Goal: Information Seeking & Learning: Learn about a topic

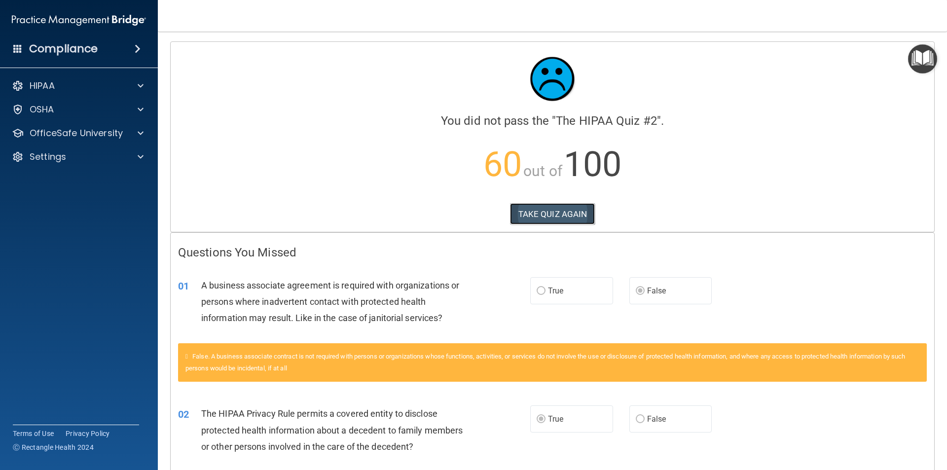
click at [547, 221] on button "TAKE QUIZ AGAIN" at bounding box center [552, 214] width 85 height 22
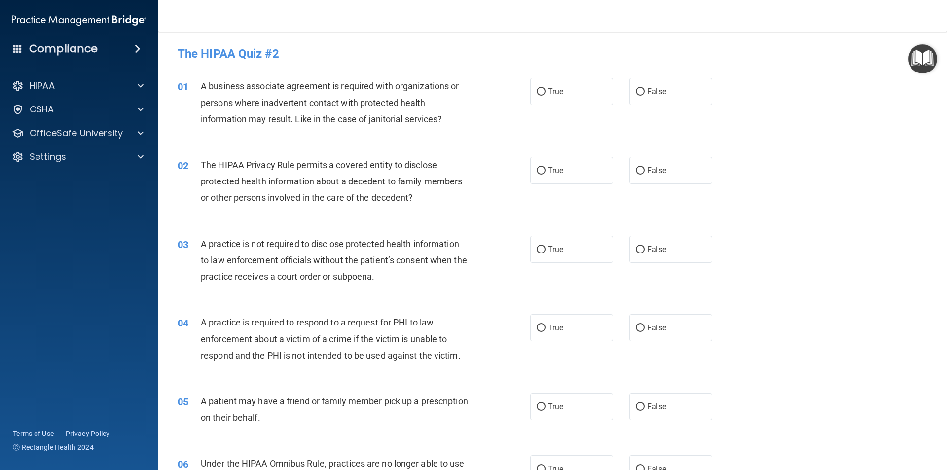
drag, startPoint x: 636, startPoint y: 92, endPoint x: 611, endPoint y: 105, distance: 28.0
click at [636, 91] on input "False" at bounding box center [640, 91] width 9 height 7
radio input "true"
click at [548, 168] on span "True" at bounding box center [555, 170] width 15 height 9
click at [546, 168] on input "True" at bounding box center [541, 170] width 9 height 7
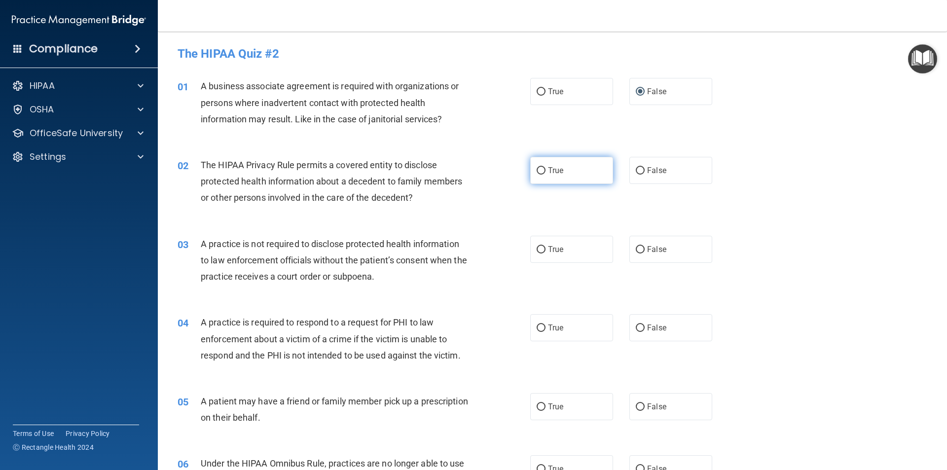
radio input "true"
click at [636, 170] on input "False" at bounding box center [640, 170] width 9 height 7
radio input "true"
click at [588, 166] on label "True" at bounding box center [571, 170] width 83 height 27
click at [546, 167] on input "True" at bounding box center [541, 170] width 9 height 7
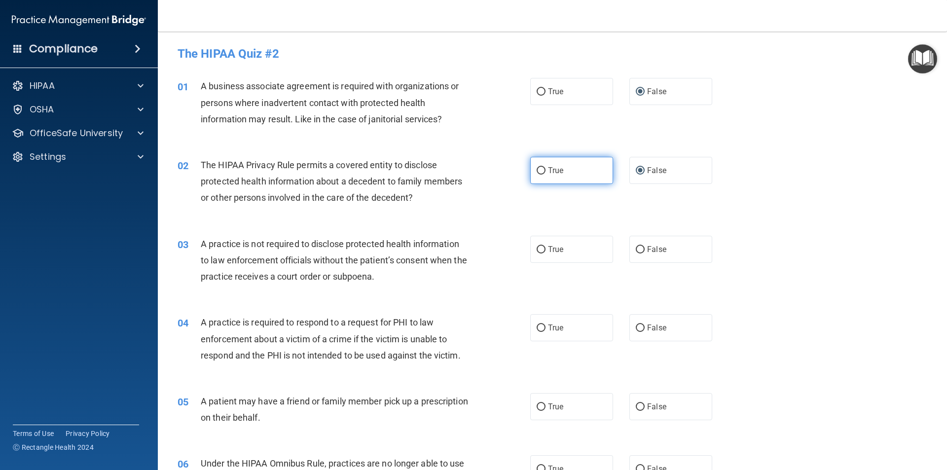
radio input "true"
radio input "false"
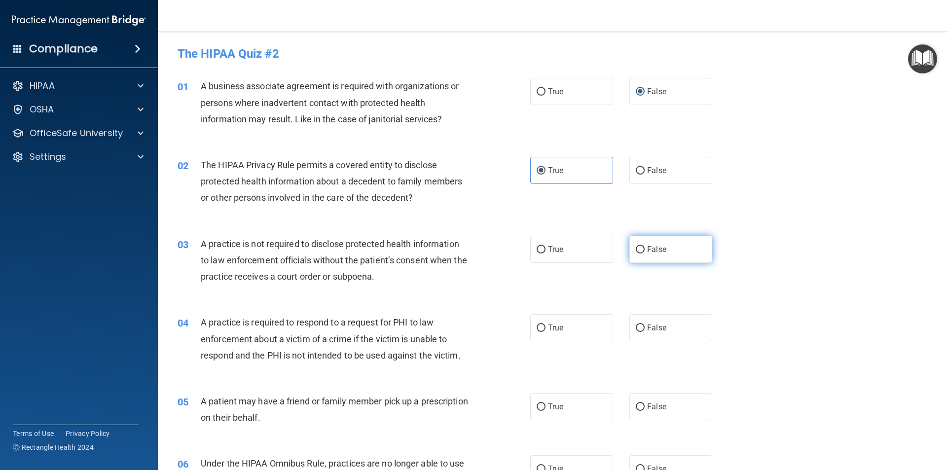
click at [658, 244] on label "False" at bounding box center [670, 249] width 83 height 27
click at [645, 246] on input "False" at bounding box center [640, 249] width 9 height 7
radio input "true"
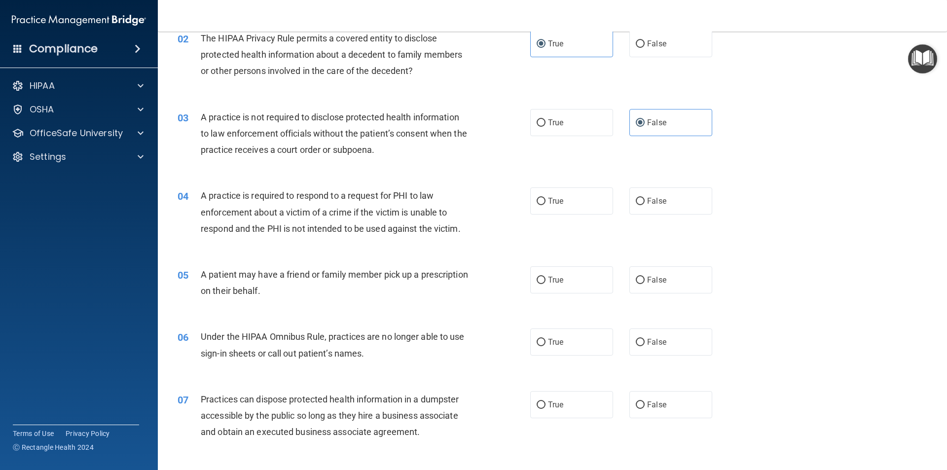
scroll to position [148, 0]
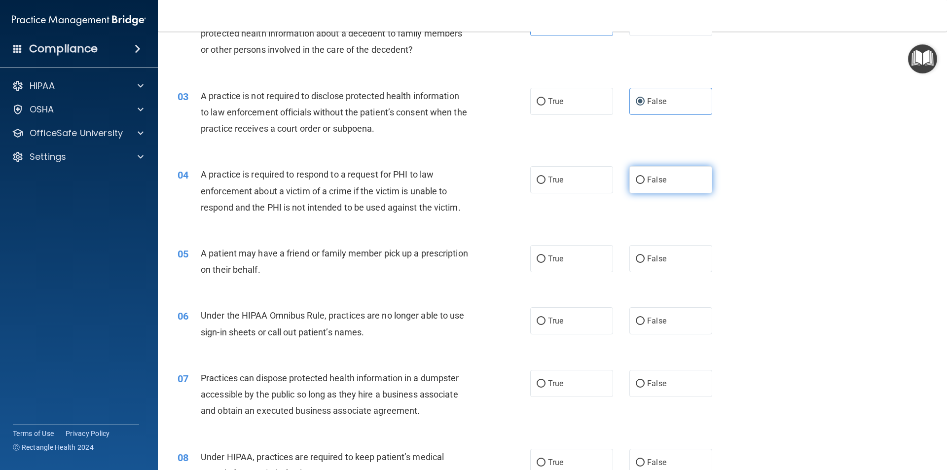
click at [649, 176] on span "False" at bounding box center [656, 179] width 19 height 9
click at [645, 177] on input "False" at bounding box center [640, 180] width 9 height 7
radio input "true"
click at [576, 257] on label "True" at bounding box center [571, 258] width 83 height 27
click at [546, 257] on input "True" at bounding box center [541, 259] width 9 height 7
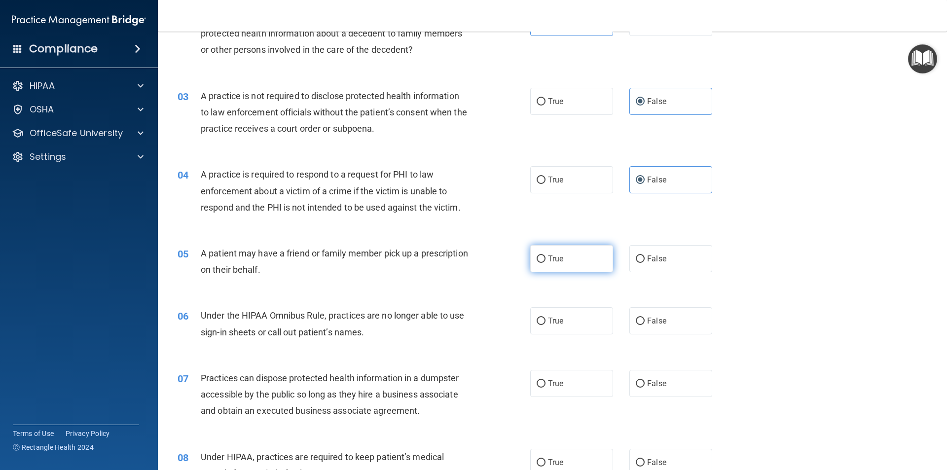
radio input "true"
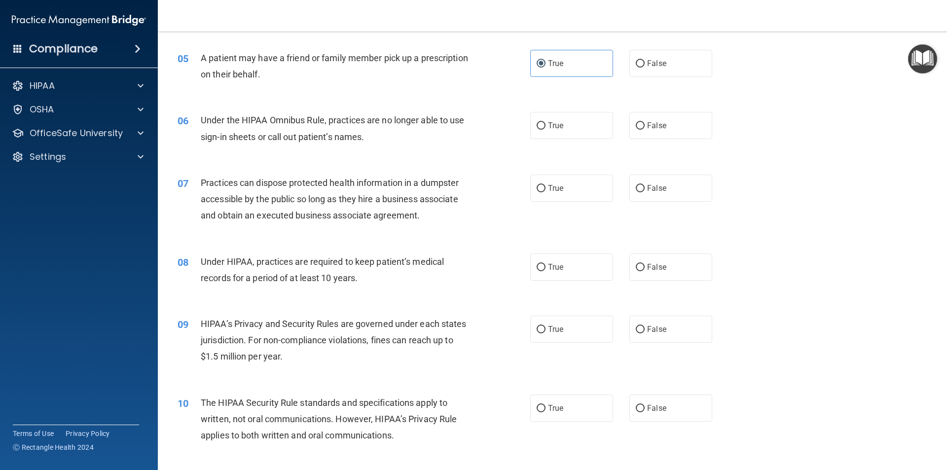
scroll to position [345, 0]
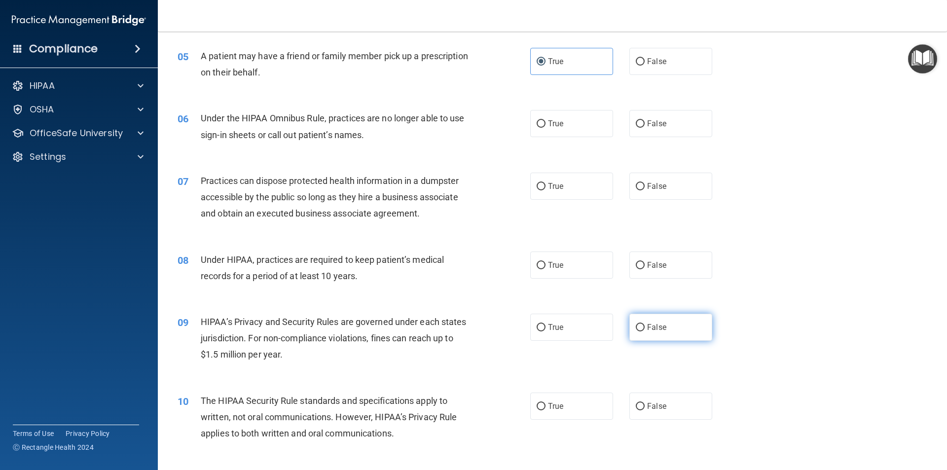
click at [674, 326] on label "False" at bounding box center [670, 327] width 83 height 27
click at [645, 326] on input "False" at bounding box center [640, 327] width 9 height 7
radio input "true"
click at [662, 261] on label "False" at bounding box center [670, 265] width 83 height 27
click at [645, 262] on input "False" at bounding box center [640, 265] width 9 height 7
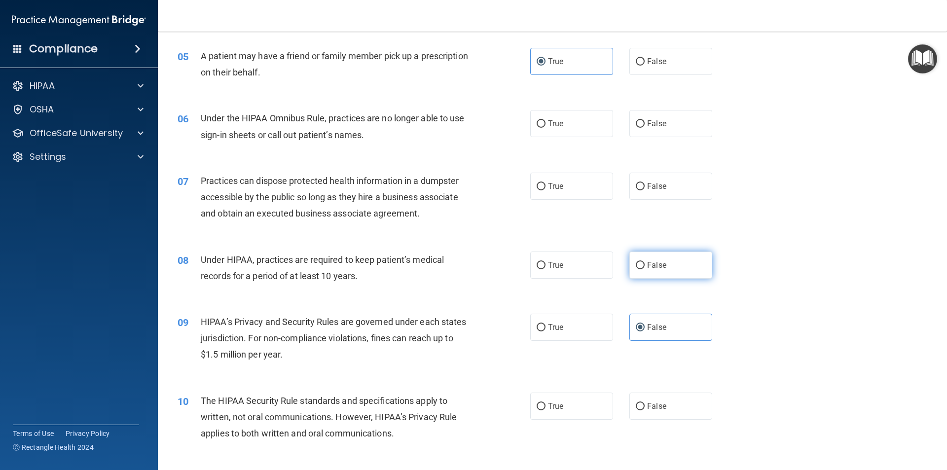
radio input "true"
click at [642, 191] on label "False" at bounding box center [670, 186] width 83 height 27
click at [642, 190] on input "False" at bounding box center [640, 186] width 9 height 7
radio input "true"
click at [641, 116] on label "False" at bounding box center [670, 123] width 83 height 27
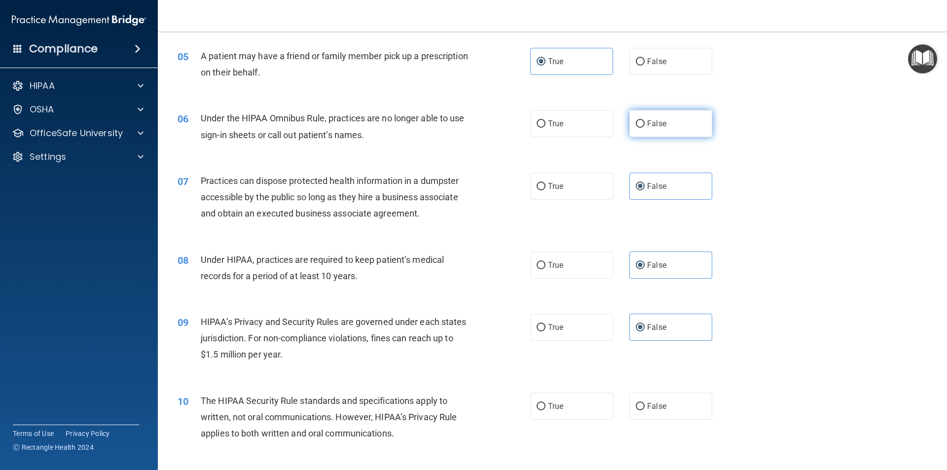
click at [641, 120] on input "False" at bounding box center [640, 123] width 9 height 7
radio input "true"
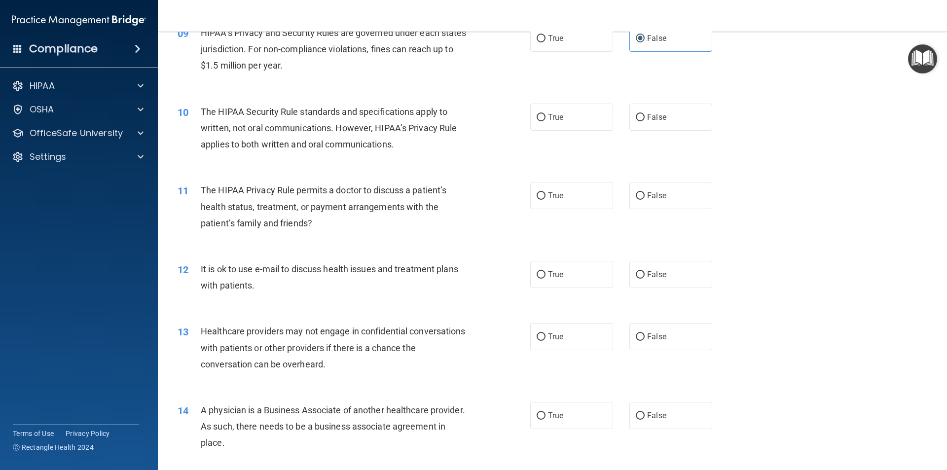
scroll to position [641, 0]
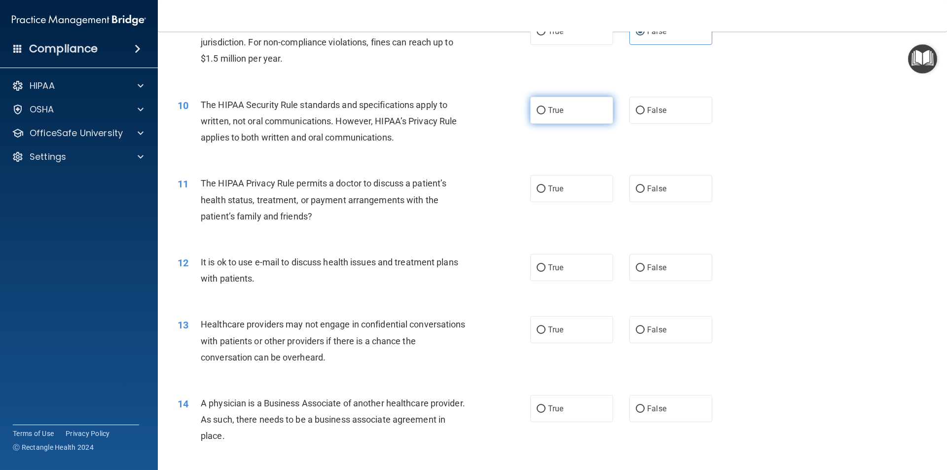
click at [584, 120] on label "True" at bounding box center [571, 110] width 83 height 27
click at [546, 114] on input "True" at bounding box center [541, 110] width 9 height 7
radio input "true"
click at [640, 190] on input "False" at bounding box center [640, 188] width 9 height 7
radio input "true"
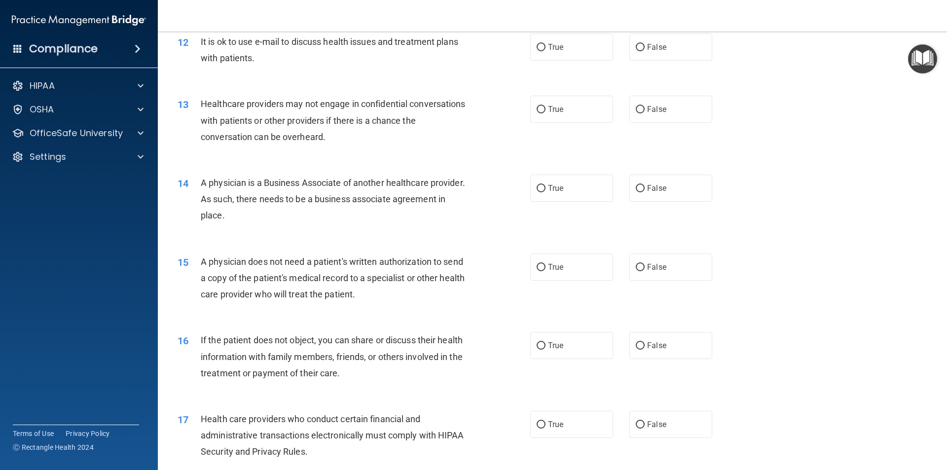
scroll to position [839, 0]
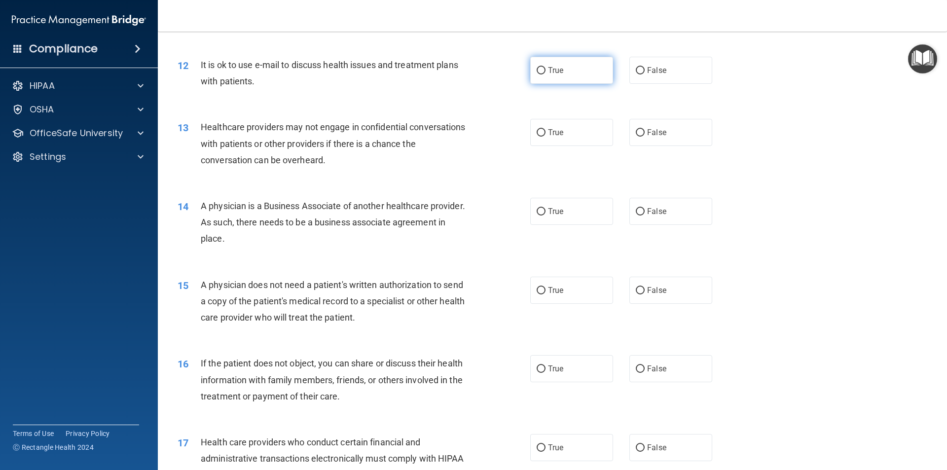
click at [587, 76] on label "True" at bounding box center [571, 70] width 83 height 27
click at [546, 74] on input "True" at bounding box center [541, 70] width 9 height 7
radio input "true"
click at [629, 214] on label "False" at bounding box center [670, 211] width 83 height 27
click at [636, 214] on input "False" at bounding box center [640, 211] width 9 height 7
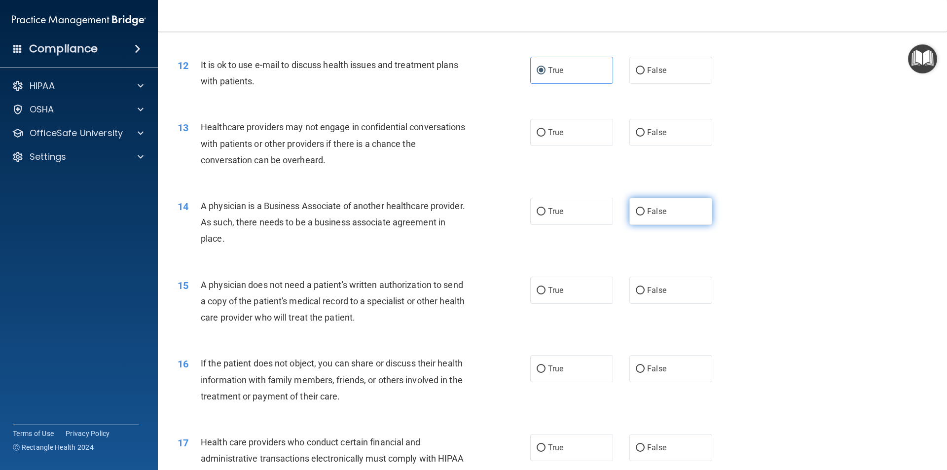
radio input "true"
drag, startPoint x: 544, startPoint y: 294, endPoint x: 547, endPoint y: 287, distance: 8.4
click at [543, 294] on label "True" at bounding box center [571, 290] width 83 height 27
click at [543, 294] on input "True" at bounding box center [541, 290] width 9 height 7
radio input "true"
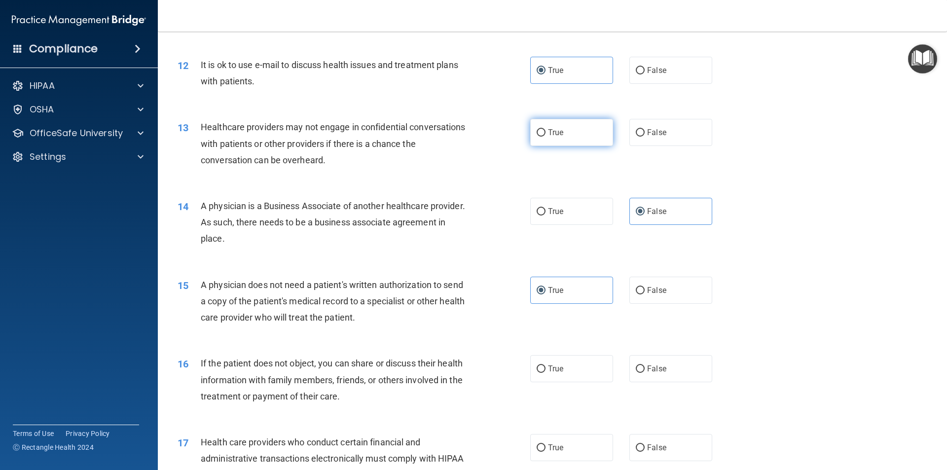
click at [598, 135] on label "True" at bounding box center [571, 132] width 83 height 27
click at [546, 135] on input "True" at bounding box center [541, 132] width 9 height 7
radio input "true"
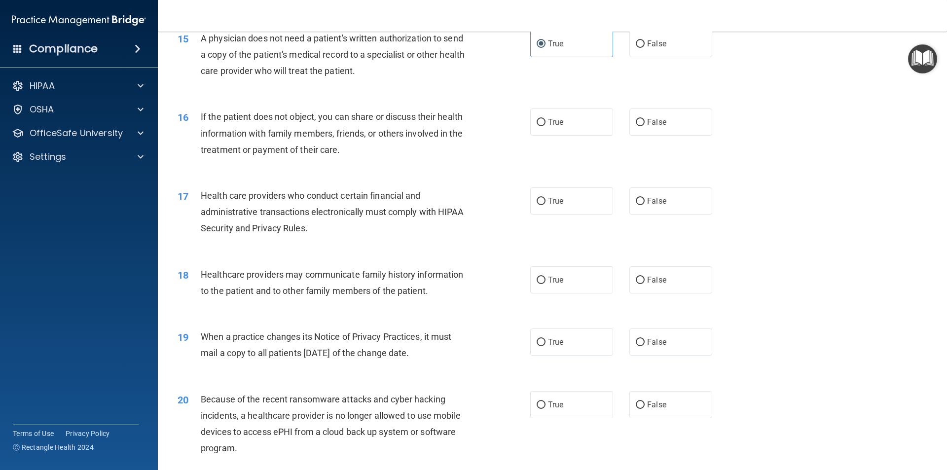
scroll to position [1135, 0]
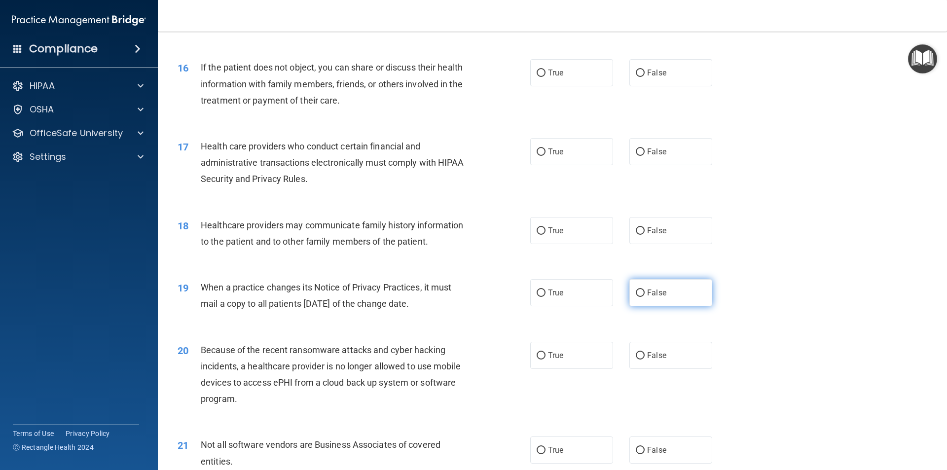
click at [661, 296] on span "False" at bounding box center [656, 292] width 19 height 9
click at [645, 296] on input "False" at bounding box center [640, 293] width 9 height 7
radio input "true"
click at [636, 353] on input "False" at bounding box center [640, 355] width 9 height 7
radio input "true"
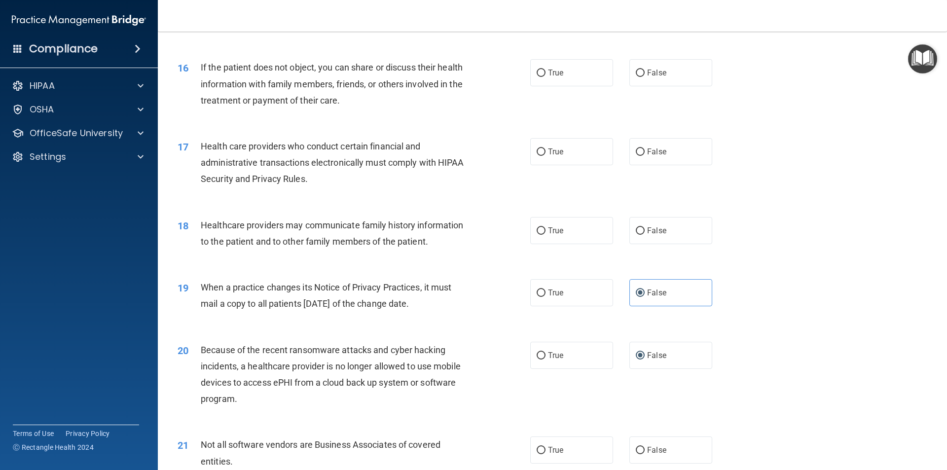
scroll to position [1085, 0]
